Goal: Book appointment/travel/reservation

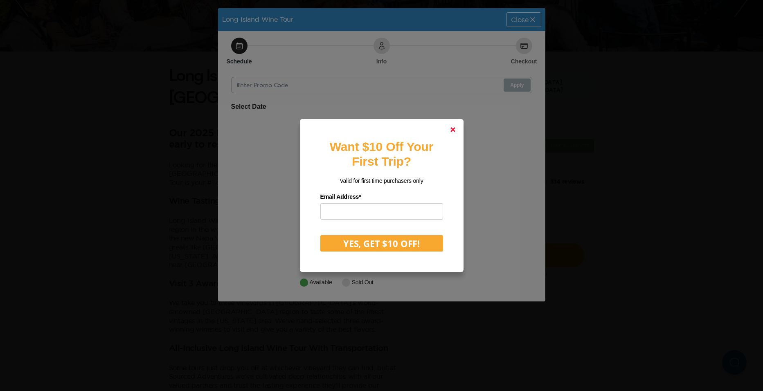
click at [454, 130] on icon at bounding box center [452, 129] width 5 height 5
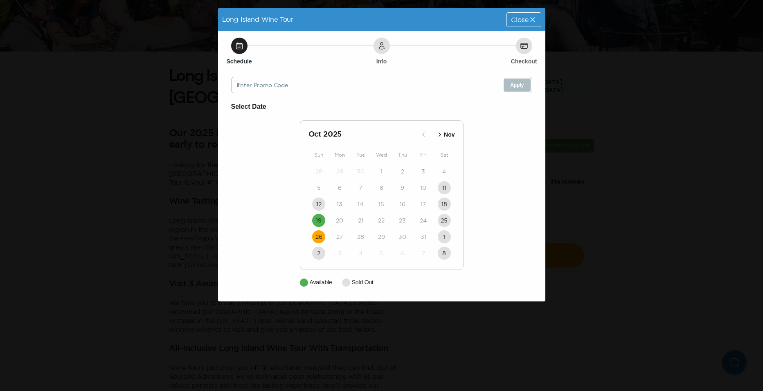
click at [319, 238] on time "26" at bounding box center [318, 237] width 7 height 8
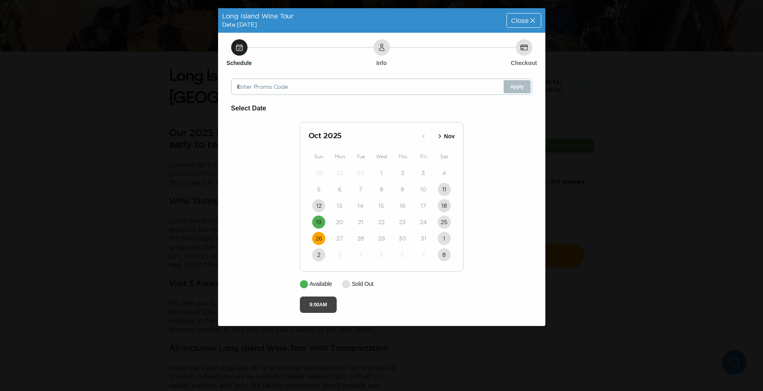
click at [318, 303] on button "9:00AM" at bounding box center [318, 304] width 37 height 16
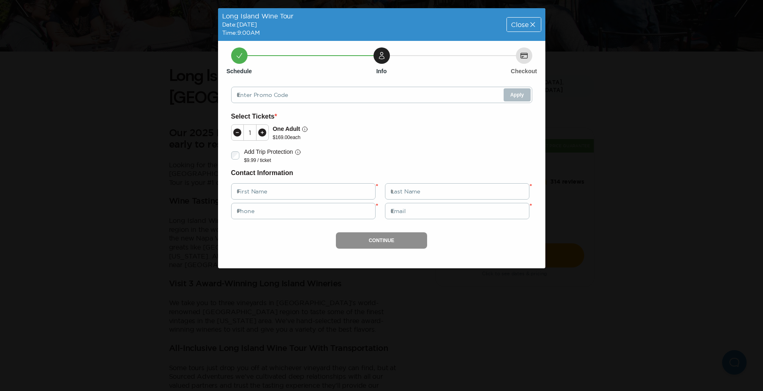
click at [531, 24] on icon at bounding box center [532, 24] width 4 height 4
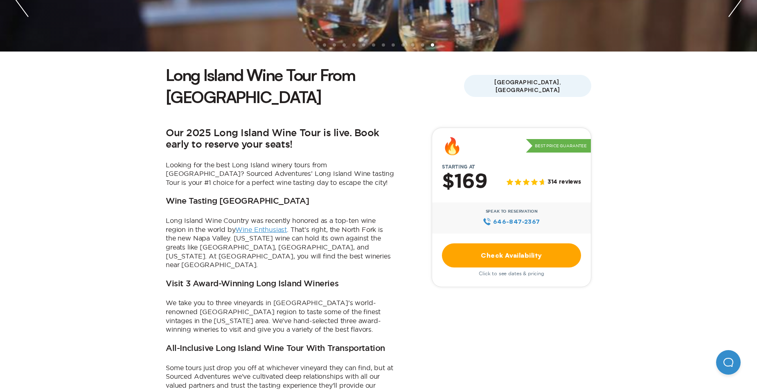
scroll to position [172, 0]
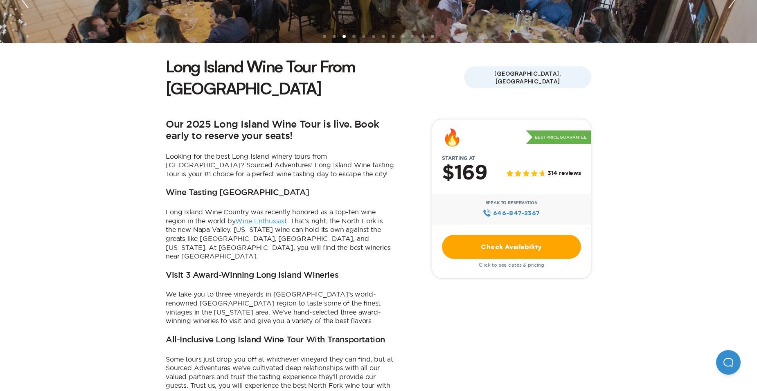
click at [517, 235] on link "Check Availability" at bounding box center [511, 247] width 139 height 24
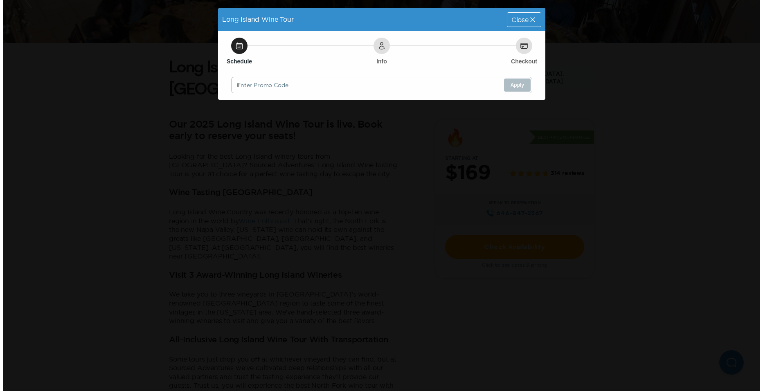
scroll to position [0, 0]
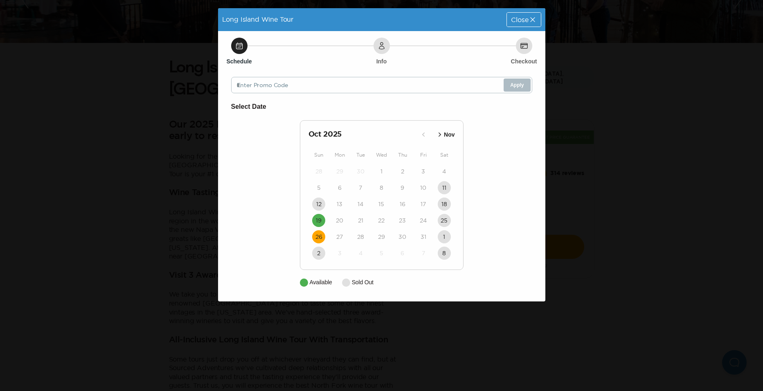
click at [321, 236] on time "26" at bounding box center [318, 237] width 7 height 8
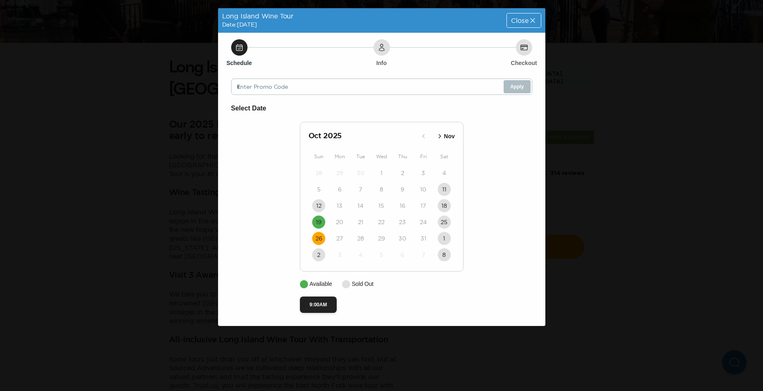
click at [526, 19] on span "Close" at bounding box center [519, 20] width 17 height 7
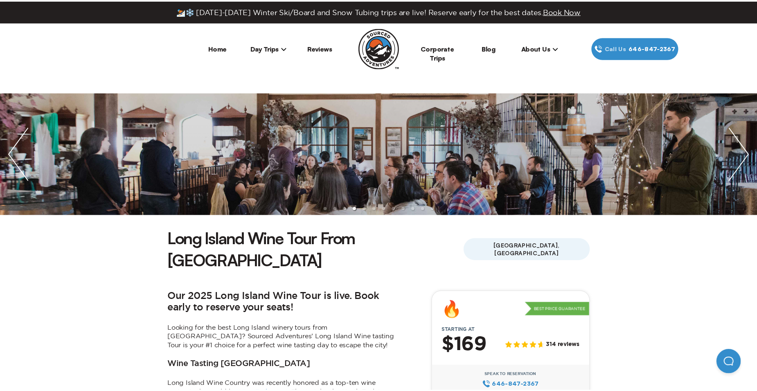
scroll to position [172, 0]
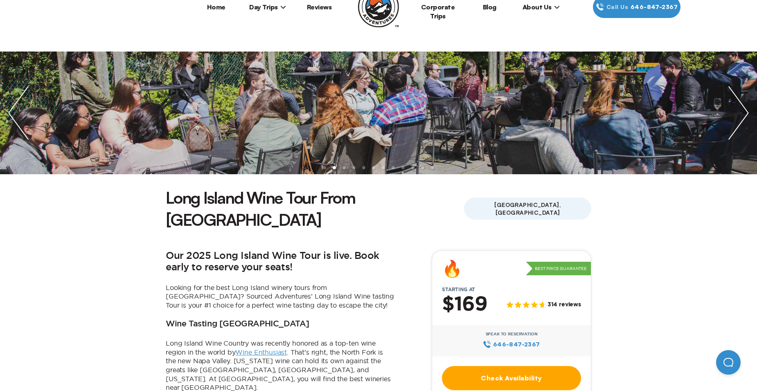
scroll to position [82, 0]
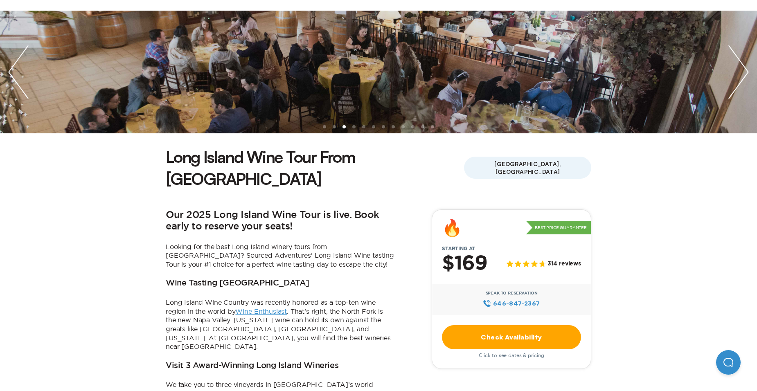
click at [517, 325] on link "Check Availability" at bounding box center [511, 337] width 139 height 24
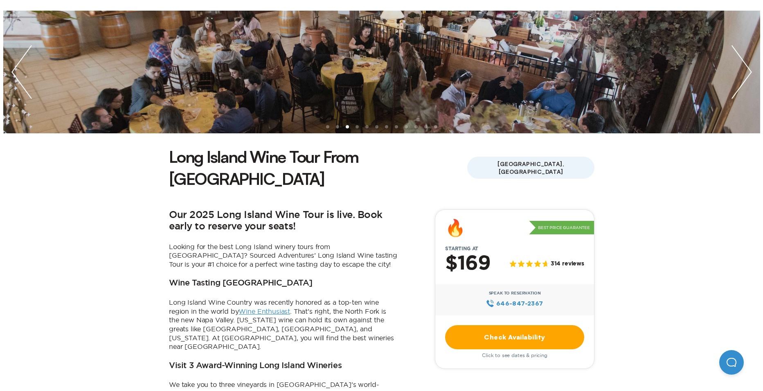
scroll to position [0, 0]
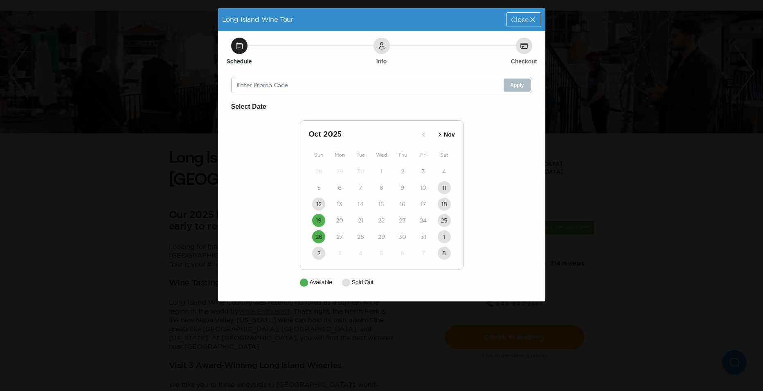
click at [525, 23] on div "Close" at bounding box center [524, 20] width 34 height 14
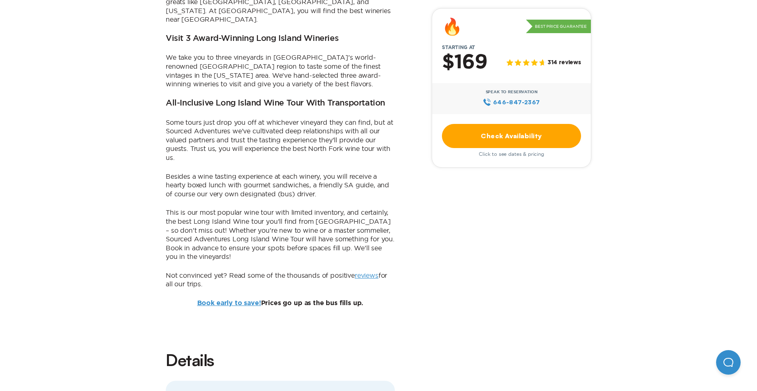
scroll to position [245, 0]
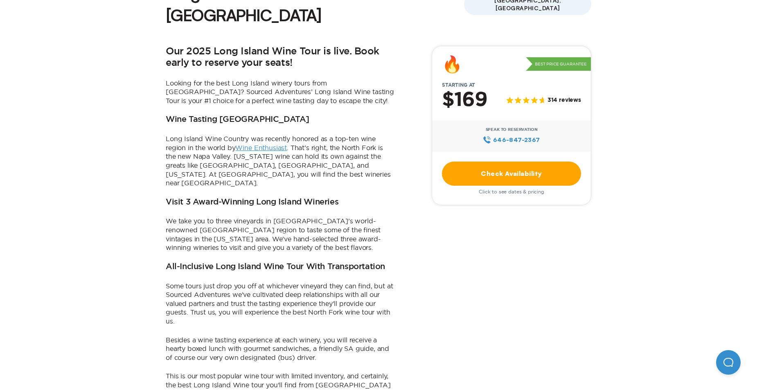
click at [520, 162] on link "Check Availability" at bounding box center [511, 174] width 139 height 24
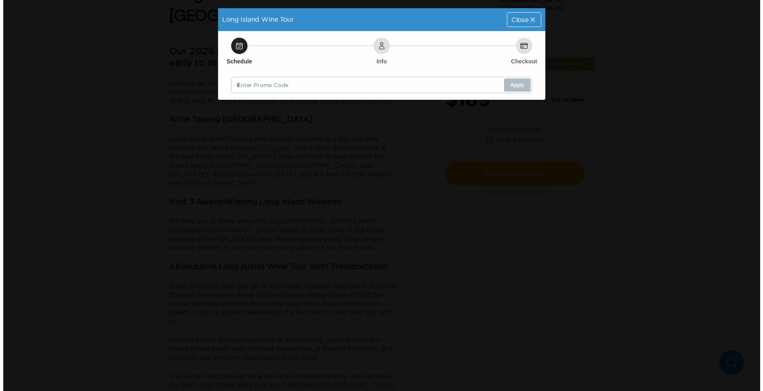
scroll to position [0, 0]
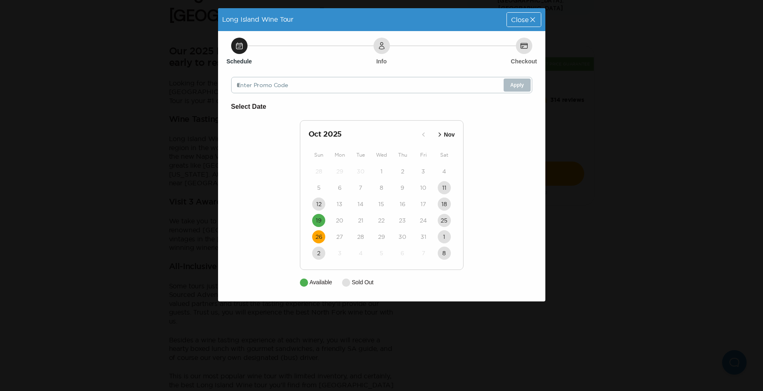
click at [320, 236] on time "26" at bounding box center [318, 237] width 7 height 8
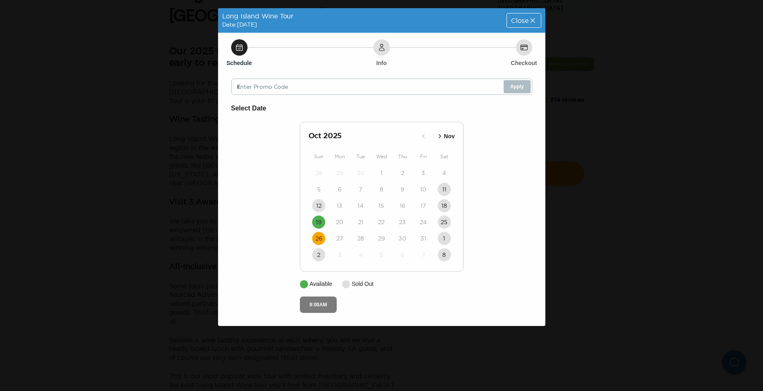
click at [329, 300] on button "9:00AM" at bounding box center [318, 304] width 37 height 16
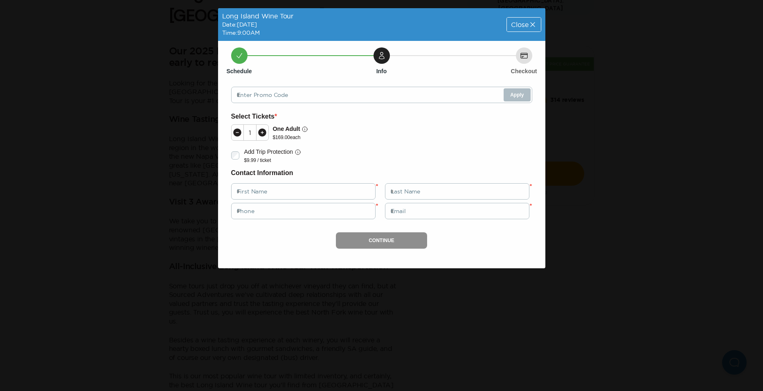
click at [261, 133] on icon at bounding box center [262, 132] width 8 height 8
click at [327, 188] on input "text" at bounding box center [303, 191] width 144 height 16
type input "*******"
click at [397, 191] on input "******" at bounding box center [457, 191] width 144 height 16
type input "*******"
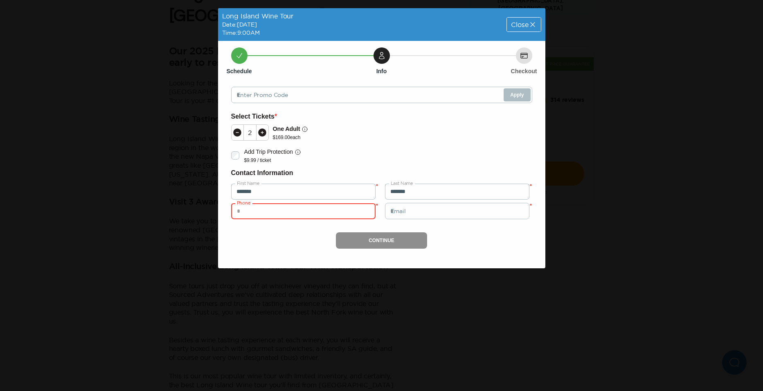
click at [297, 207] on input "tel" at bounding box center [303, 211] width 144 height 16
type input "**********"
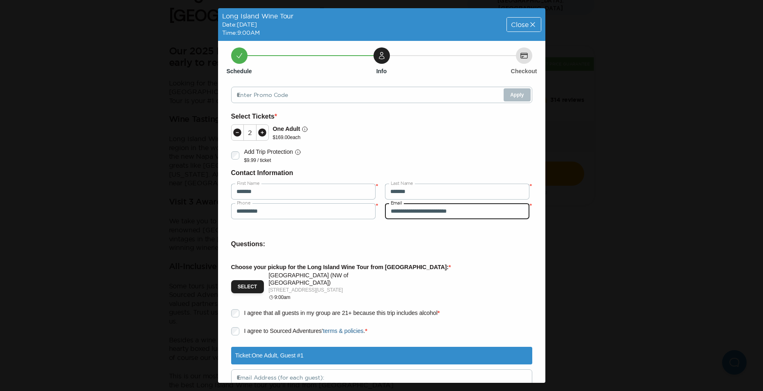
scroll to position [41, 0]
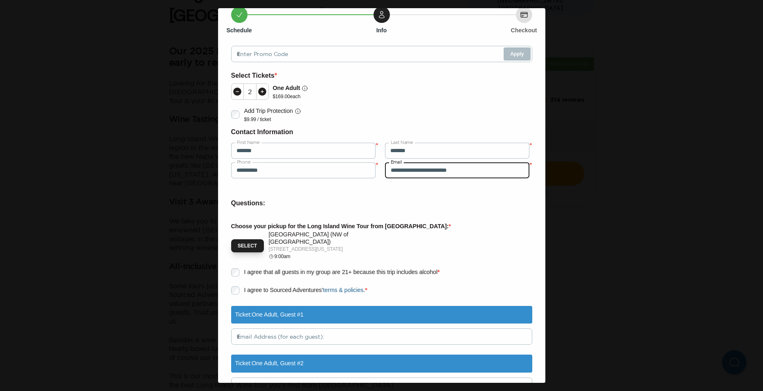
type input "**********"
click at [249, 240] on button "Select" at bounding box center [247, 245] width 33 height 13
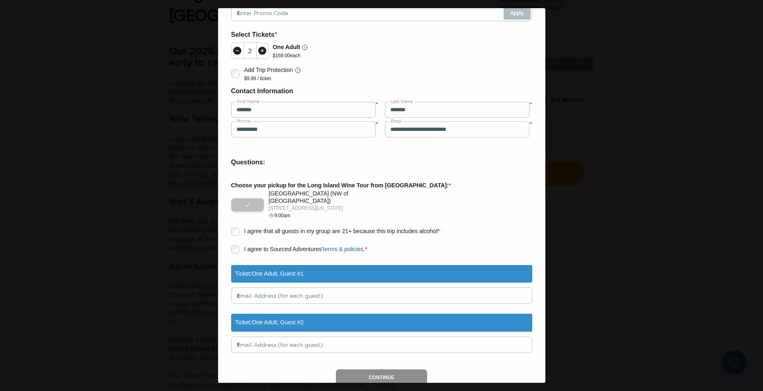
scroll to position [97, 0]
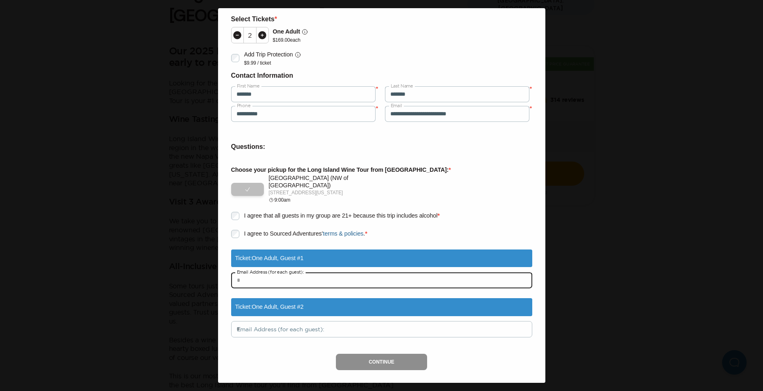
click at [319, 276] on input "text" at bounding box center [381, 280] width 301 height 16
type input "**********"
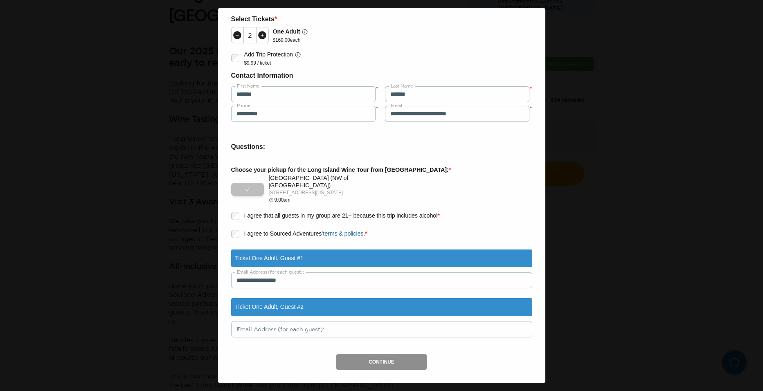
click at [372, 357] on div "Continue" at bounding box center [381, 362] width 301 height 16
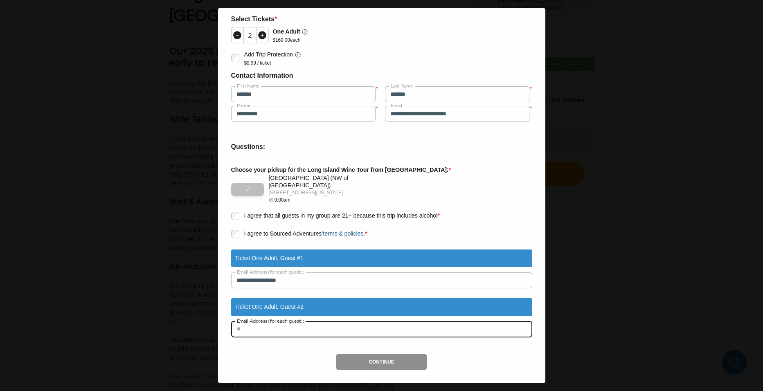
click at [415, 321] on input "text" at bounding box center [381, 329] width 301 height 16
type input "**********"
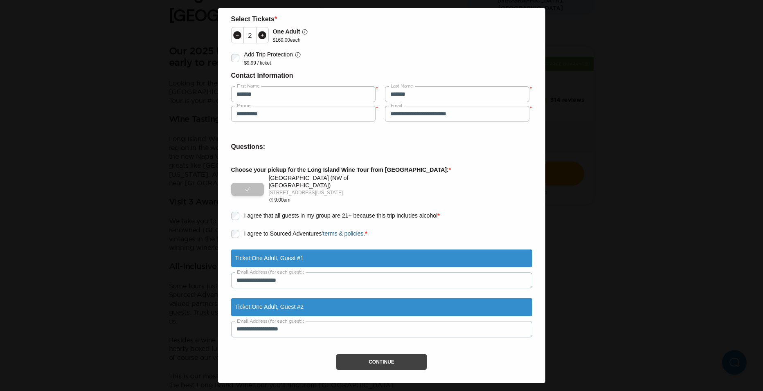
click at [397, 355] on button "Continue" at bounding box center [381, 362] width 91 height 16
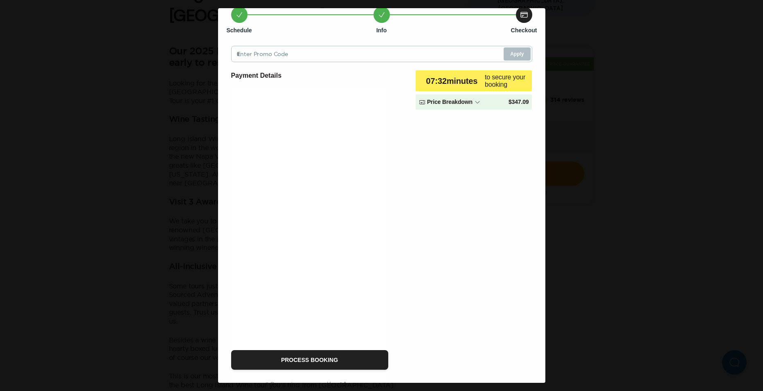
scroll to position [54, 0]
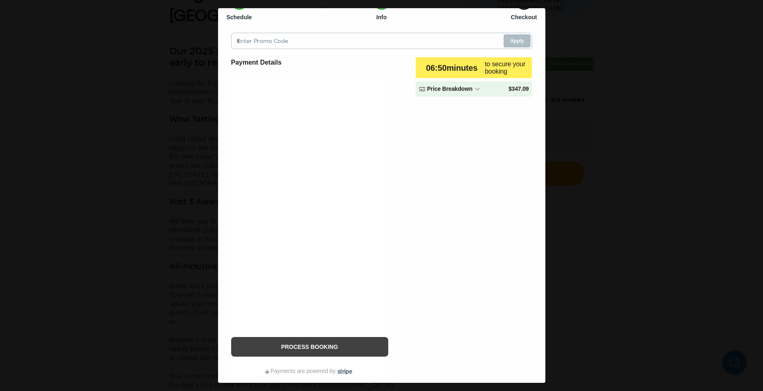
click at [327, 347] on button "Process Booking" at bounding box center [309, 347] width 157 height 20
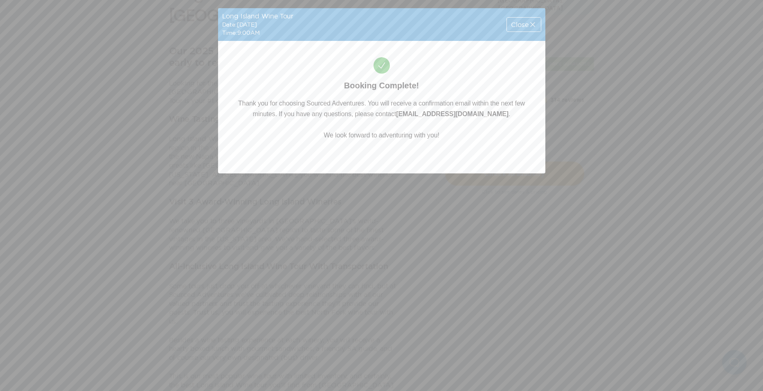
scroll to position [0, 0]
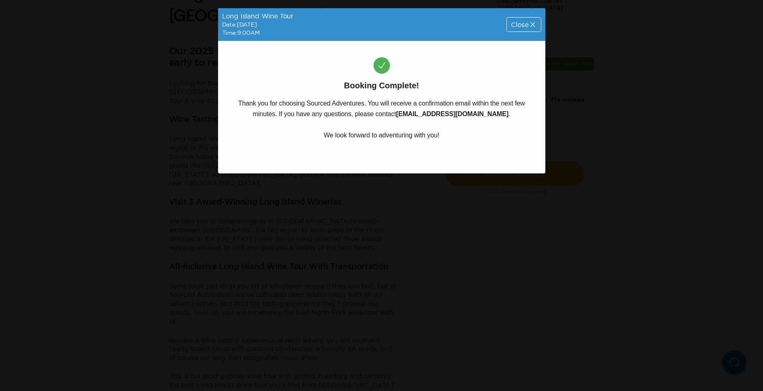
click at [523, 21] on span "Close" at bounding box center [519, 24] width 17 height 7
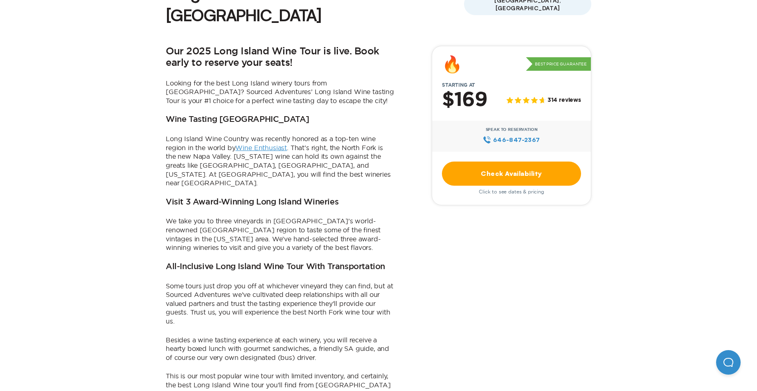
scroll to position [123, 0]
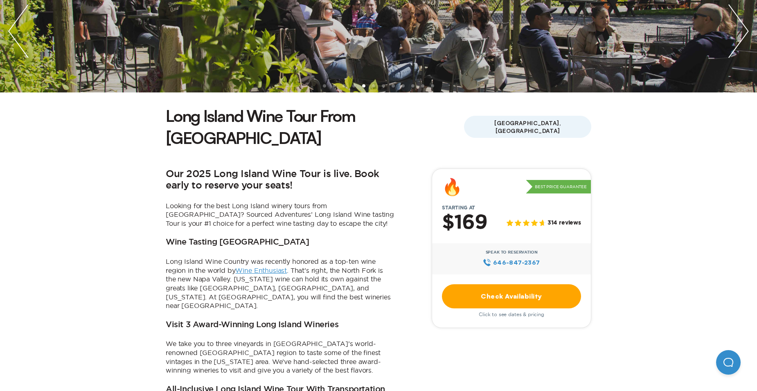
click at [504, 284] on link "Check Availability" at bounding box center [511, 296] width 139 height 24
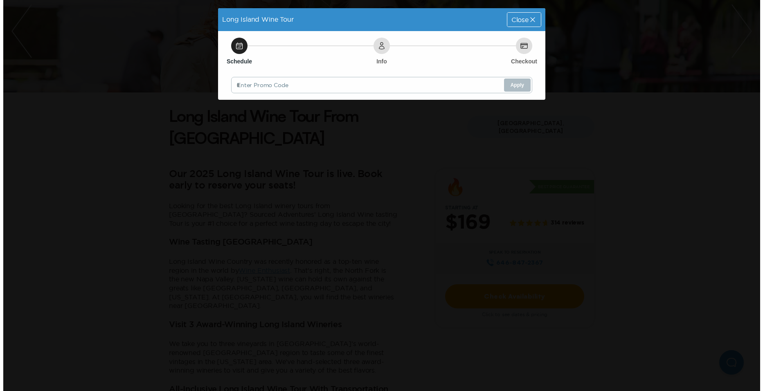
scroll to position [0, 0]
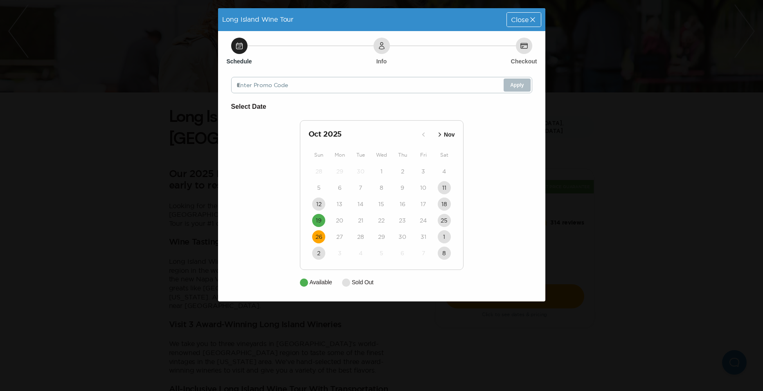
click at [319, 240] on time "26" at bounding box center [318, 237] width 7 height 8
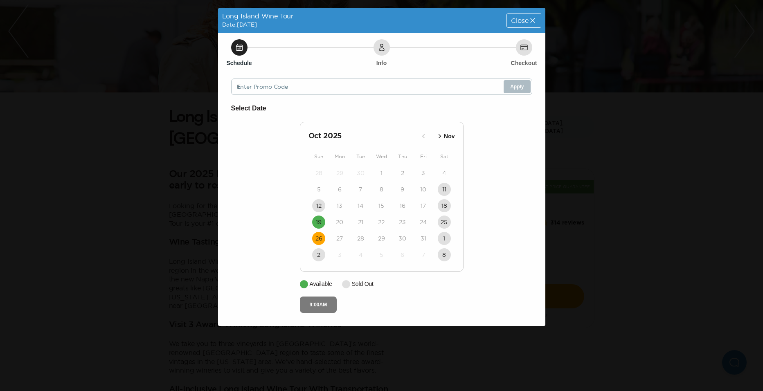
click at [326, 305] on button "9:00AM" at bounding box center [318, 304] width 37 height 16
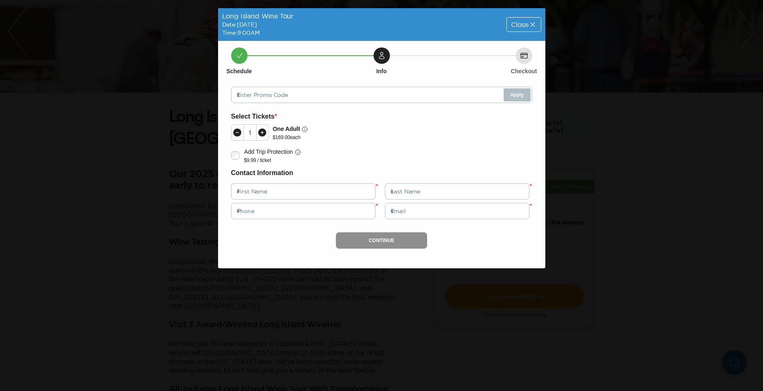
click at [260, 131] on icon at bounding box center [262, 132] width 8 height 8
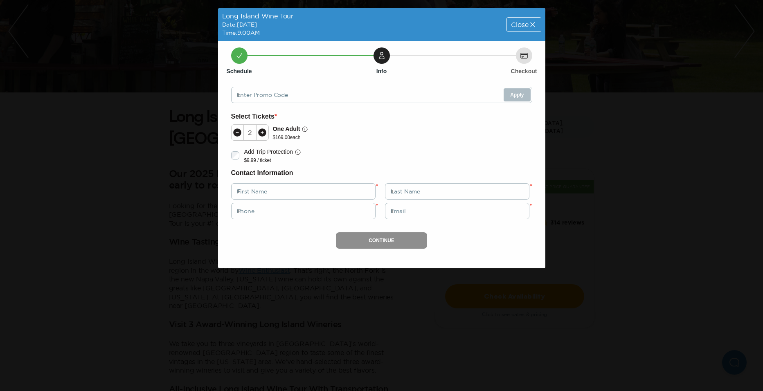
click at [396, 242] on div "Continue" at bounding box center [381, 240] width 301 height 16
click at [532, 27] on icon at bounding box center [532, 24] width 8 height 8
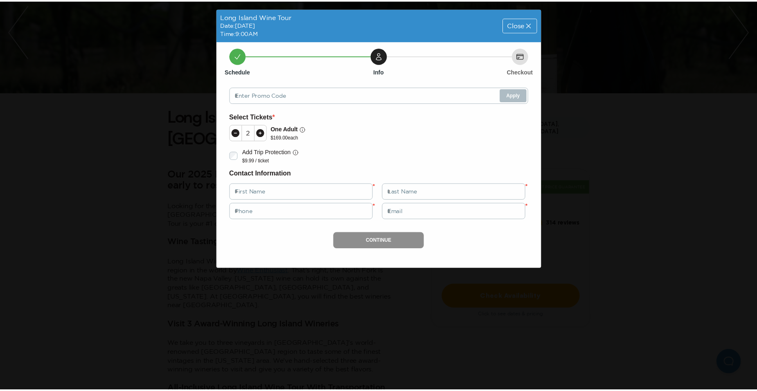
scroll to position [123, 0]
